Goal: Task Accomplishment & Management: Complete application form

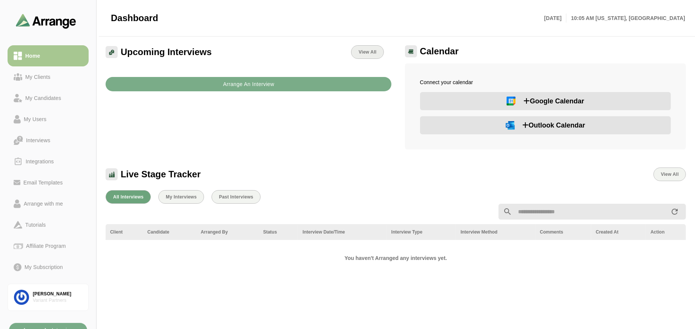
click at [361, 55] on link "View All" at bounding box center [367, 52] width 32 height 14
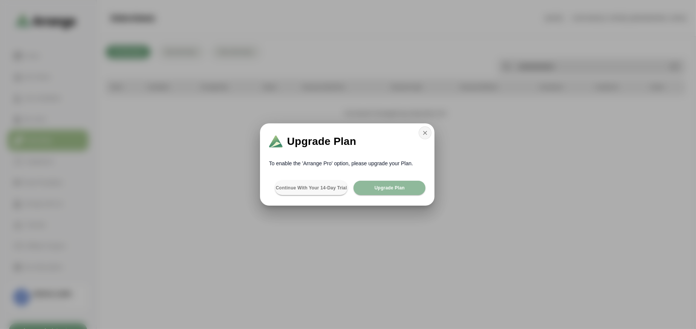
click at [429, 133] on button "button" at bounding box center [425, 132] width 13 height 13
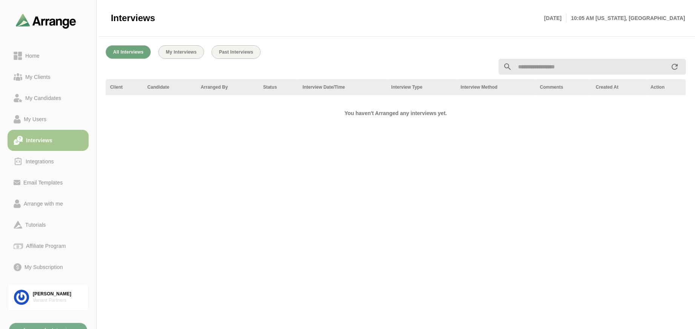
scroll to position [8, 0]
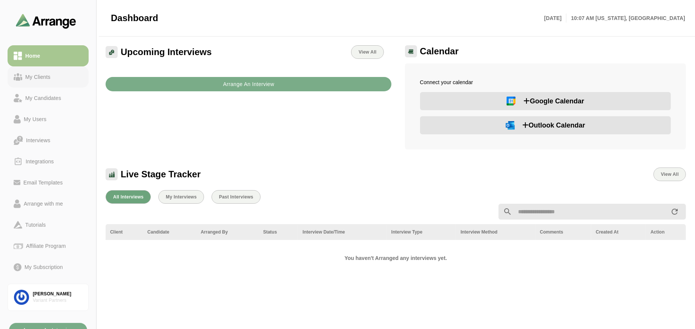
click at [46, 78] on div "My Clients" at bounding box center [37, 76] width 31 height 9
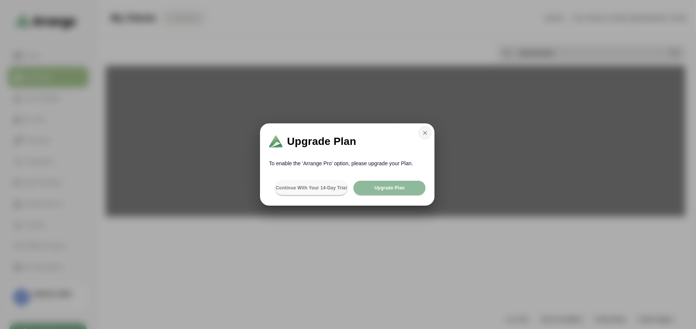
click at [426, 135] on icon "button" at bounding box center [425, 132] width 7 height 7
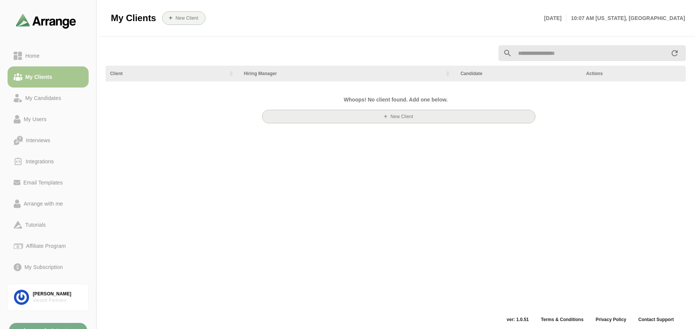
click at [398, 113] on button "New Client" at bounding box center [399, 117] width 274 height 14
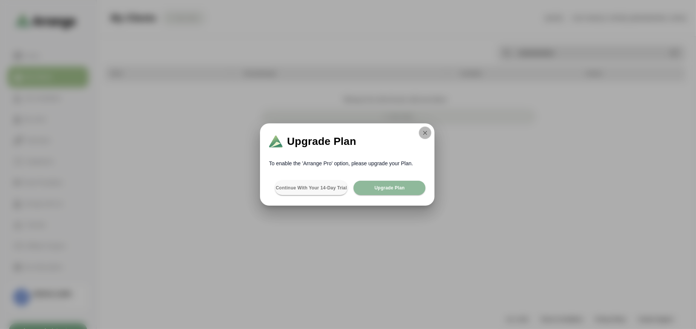
click at [423, 135] on icon "button" at bounding box center [425, 132] width 7 height 7
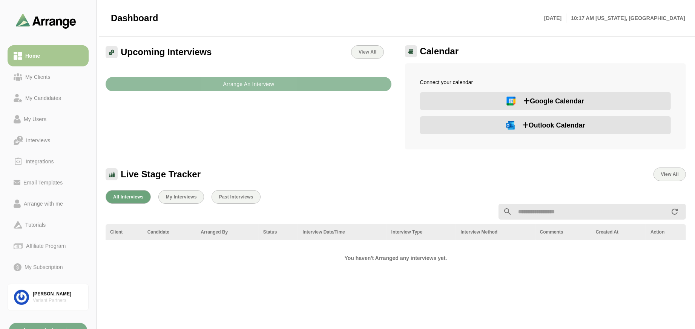
click at [187, 83] on button "Arrange An Interview" at bounding box center [249, 84] width 286 height 14
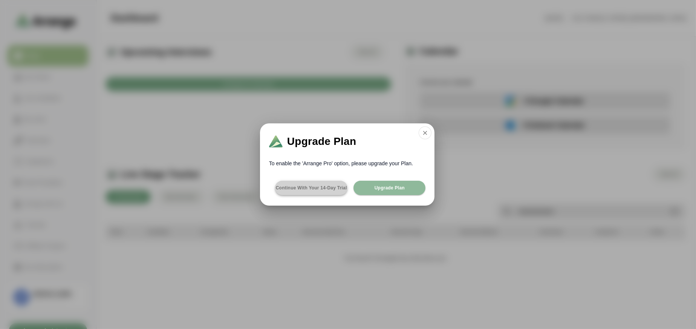
click at [323, 192] on button "Continue with your 14-day Trial" at bounding box center [311, 188] width 72 height 14
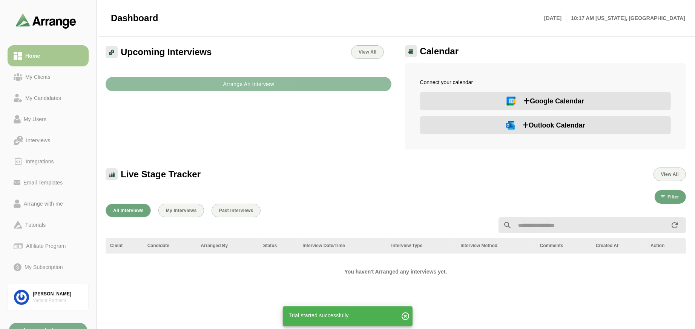
click at [221, 84] on button "Arrange An Interview" at bounding box center [249, 84] width 286 height 14
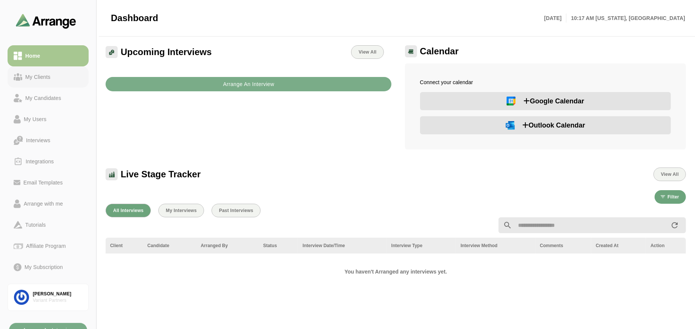
click at [51, 77] on div "My Clients" at bounding box center [37, 76] width 31 height 9
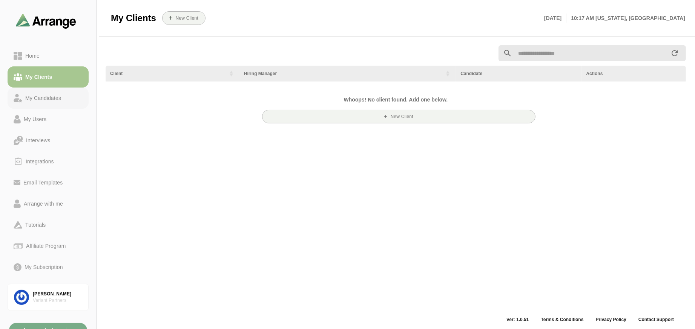
click at [49, 101] on div "My Candidates" at bounding box center [43, 97] width 42 height 9
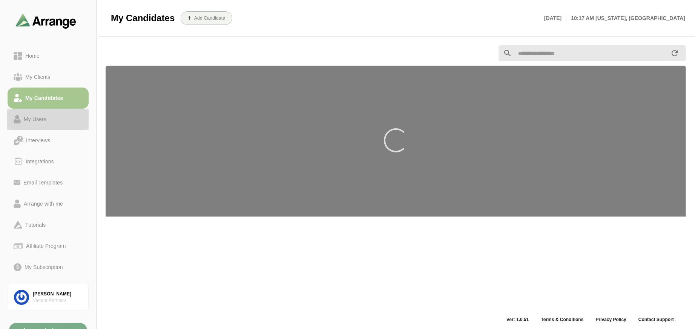
click at [34, 125] on link "My Users" at bounding box center [48, 119] width 81 height 21
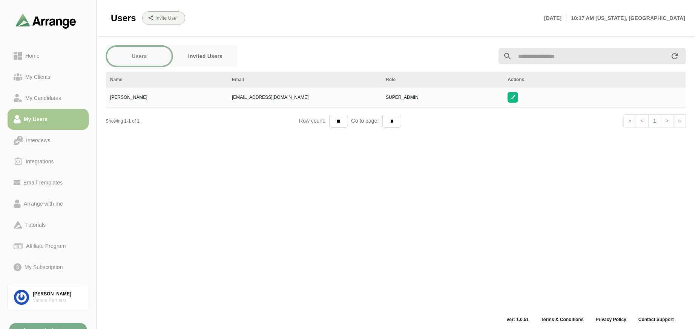
click at [222, 55] on button "Invited Users" at bounding box center [205, 56] width 64 height 19
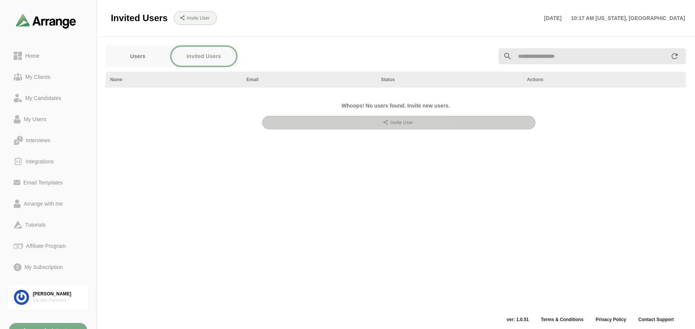
click at [424, 125] on button "Invite User" at bounding box center [399, 123] width 274 height 14
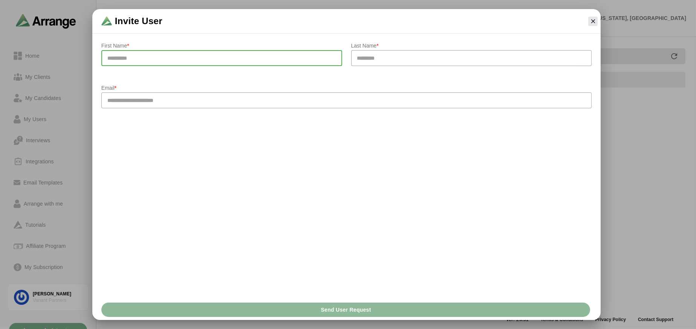
click at [191, 53] on input "text" at bounding box center [221, 58] width 241 height 16
type input "*****"
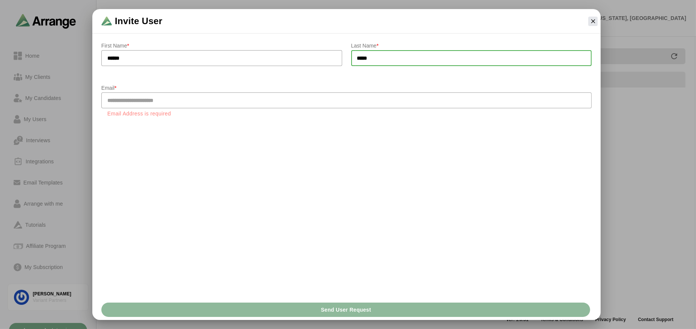
type input "*****"
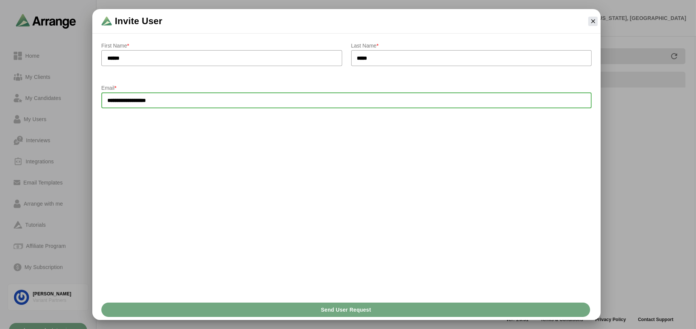
type input "**********"
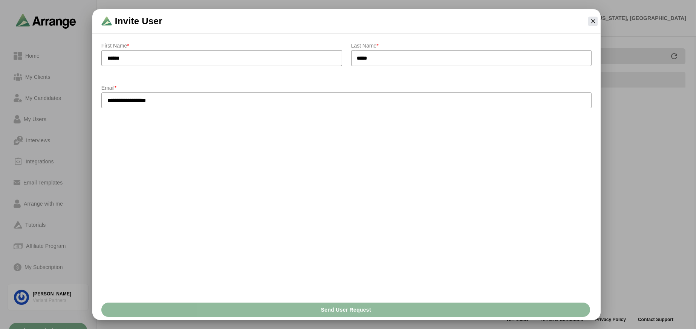
click at [380, 303] on button "Send User Request" at bounding box center [345, 309] width 489 height 14
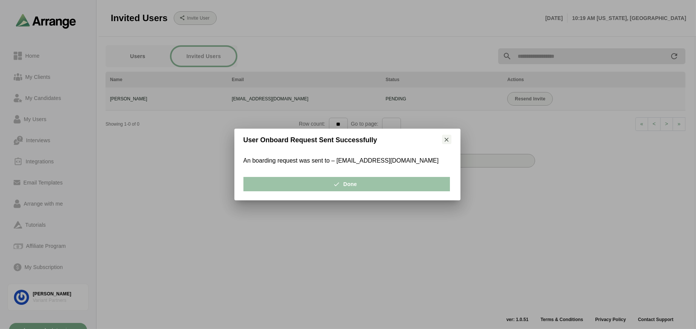
click at [336, 182] on icon "button" at bounding box center [339, 184] width 7 height 7
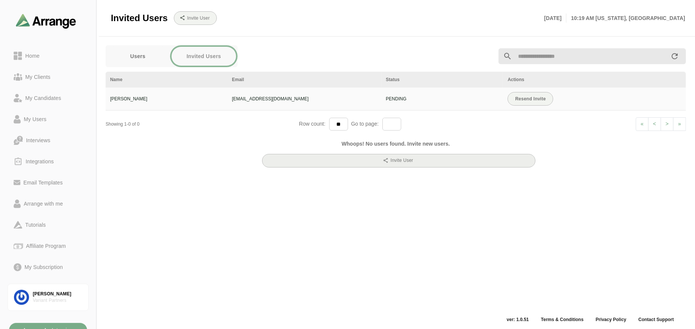
click at [368, 164] on button "Invite User" at bounding box center [399, 161] width 274 height 14
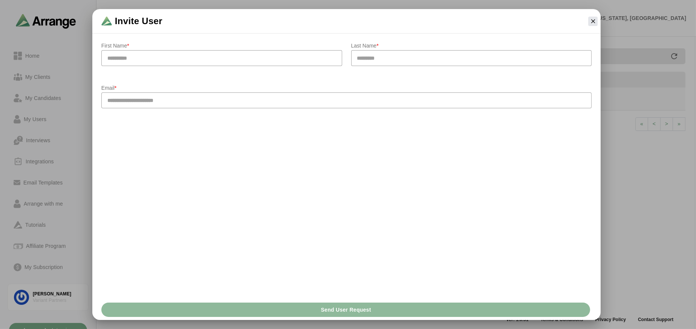
click at [317, 199] on div "First Name * Last Name * Email *" at bounding box center [346, 167] width 509 height 264
click at [170, 70] on div at bounding box center [221, 71] width 229 height 5
click at [170, 64] on input "text" at bounding box center [221, 58] width 241 height 16
type input "*****"
type input "******"
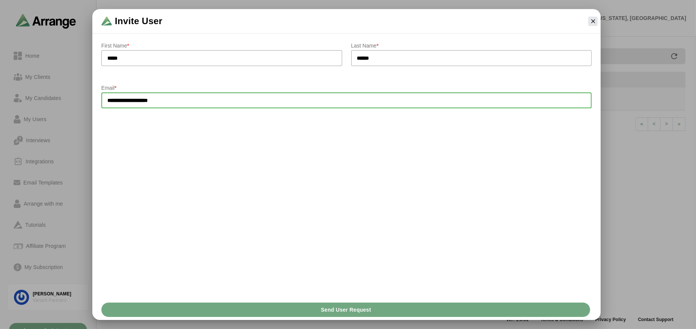
type input "**********"
click at [393, 303] on button "Send User Request" at bounding box center [345, 309] width 489 height 14
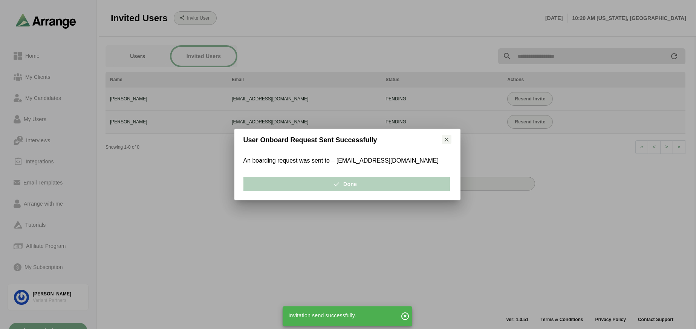
drag, startPoint x: 414, startPoint y: 183, endPoint x: 415, endPoint y: 191, distance: 7.7
click at [414, 184] on button "Done" at bounding box center [347, 184] width 207 height 14
